Goal: Task Accomplishment & Management: Use online tool/utility

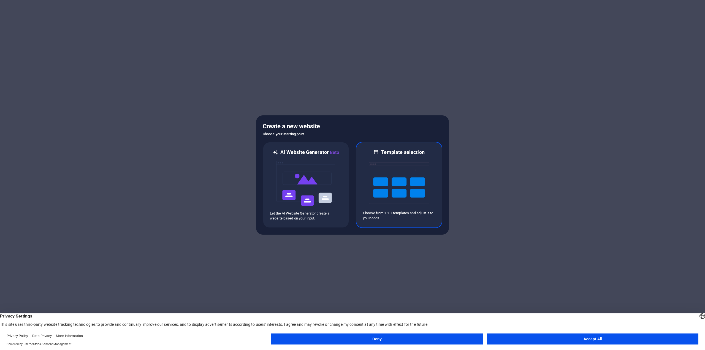
click at [407, 168] on img at bounding box center [399, 183] width 61 height 55
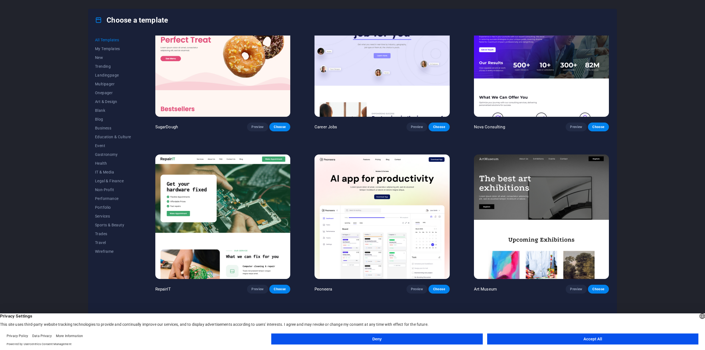
scroll to position [83, 0]
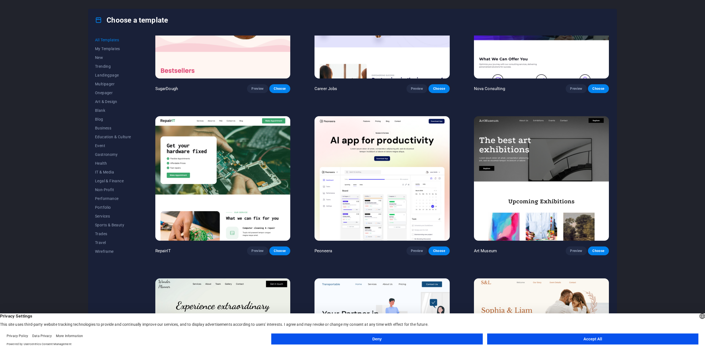
click at [632, 337] on button "Accept All" at bounding box center [592, 338] width 211 height 11
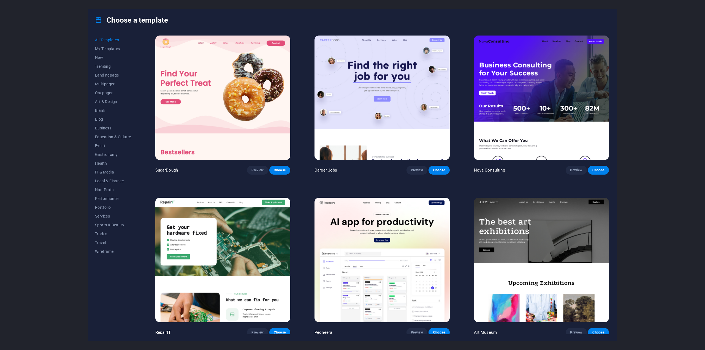
scroll to position [0, 0]
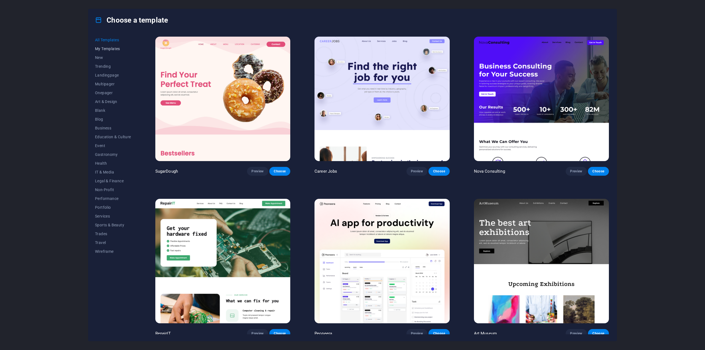
click at [100, 48] on span "My Templates" at bounding box center [113, 49] width 36 height 4
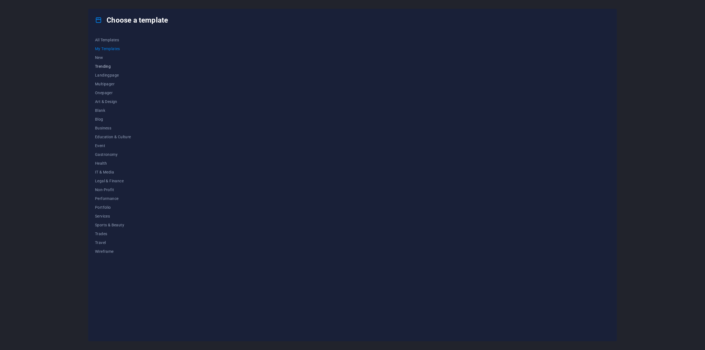
click at [102, 67] on span "Trending" at bounding box center [113, 66] width 36 height 4
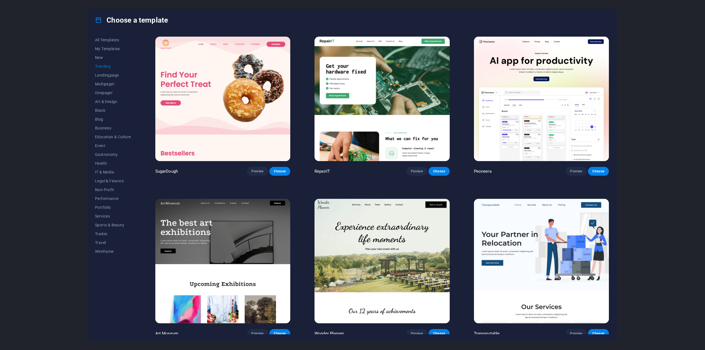
click at [102, 67] on span "Trending" at bounding box center [113, 66] width 36 height 4
click at [105, 78] on button "Landingpage" at bounding box center [113, 75] width 36 height 9
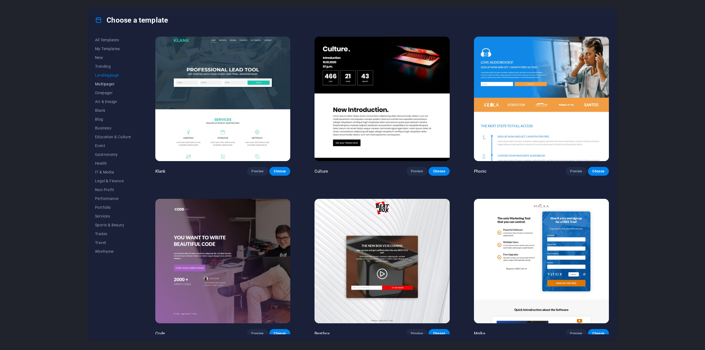
click at [103, 85] on span "Multipager" at bounding box center [113, 84] width 36 height 4
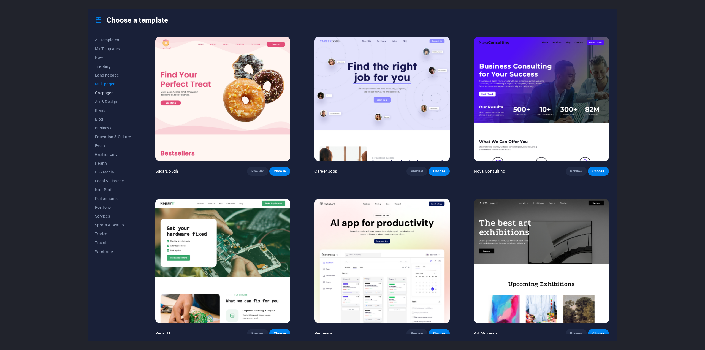
click at [103, 91] on span "Onepager" at bounding box center [113, 93] width 36 height 4
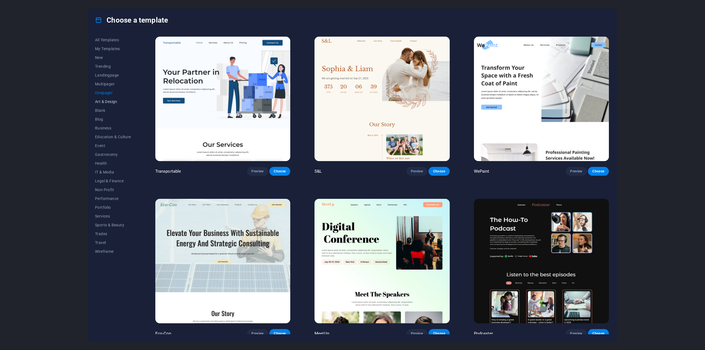
click at [103, 103] on span "Art & Design" at bounding box center [113, 101] width 36 height 4
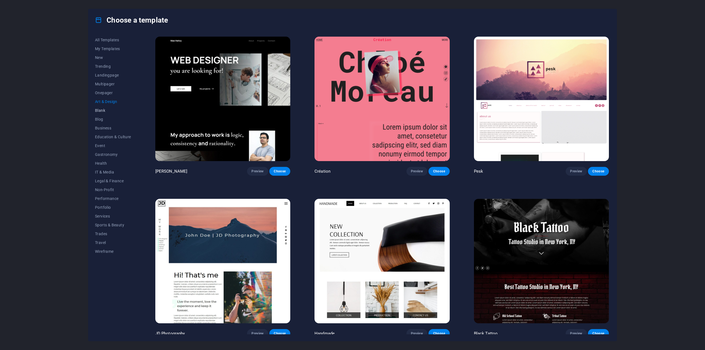
click at [98, 112] on span "Blank" at bounding box center [113, 110] width 36 height 4
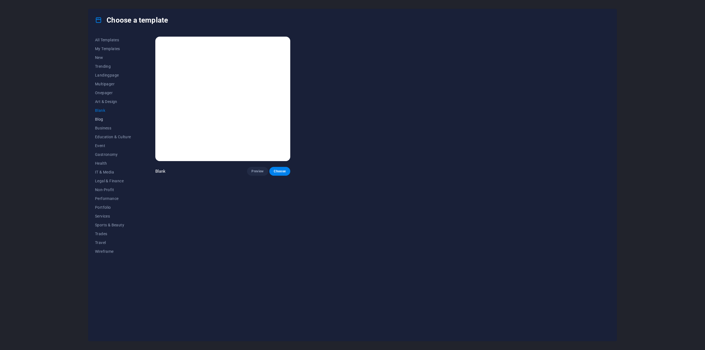
click at [103, 117] on button "Blog" at bounding box center [113, 119] width 36 height 9
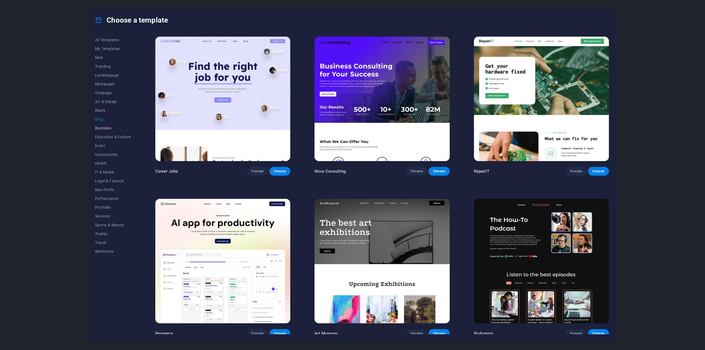
click at [101, 128] on span "Business" at bounding box center [113, 128] width 36 height 4
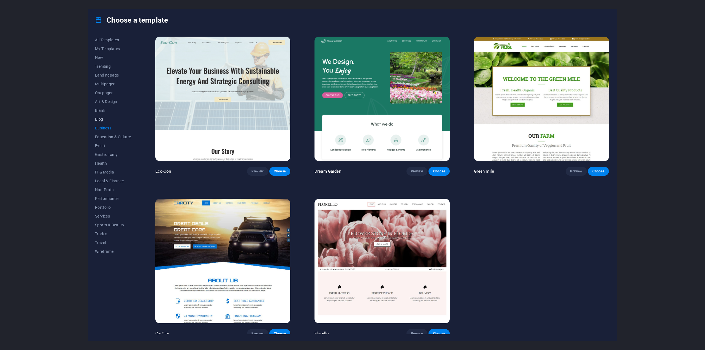
click at [99, 120] on span "Blog" at bounding box center [113, 119] width 36 height 4
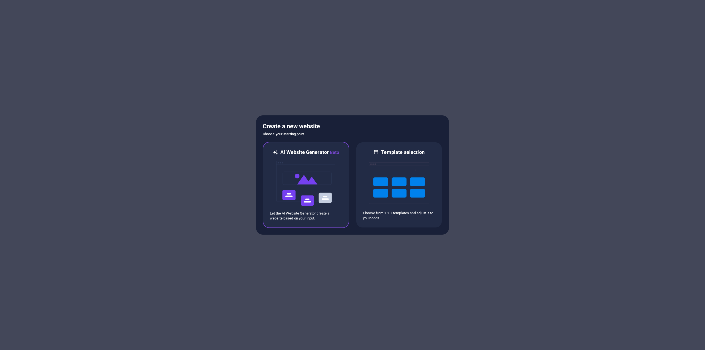
click at [308, 186] on img at bounding box center [306, 183] width 61 height 55
